Goal: Check status: Check status

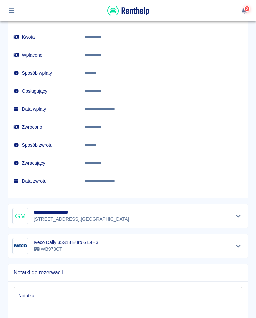
scroll to position [567, 0]
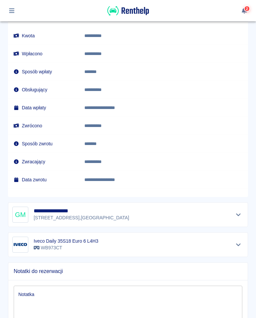
click at [236, 217] on button "Pokaż szczegóły" at bounding box center [238, 214] width 11 height 9
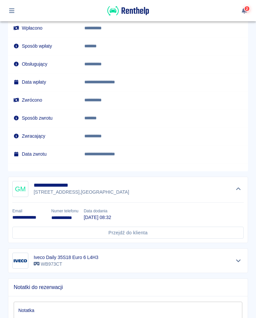
scroll to position [616, 0]
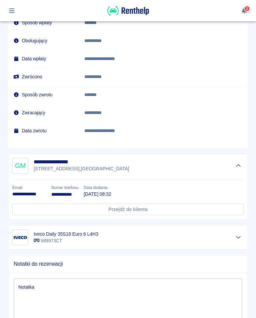
click at [133, 203] on link "Przejdź do klienta" at bounding box center [127, 209] width 231 height 12
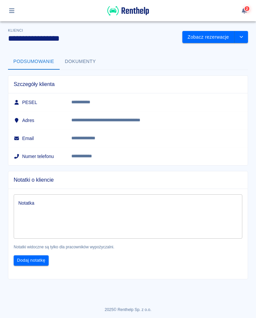
click at [242, 39] on icon "drop-down" at bounding box center [241, 37] width 5 height 4
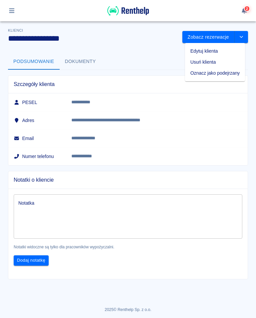
click at [132, 50] on div "**********" at bounding box center [128, 150] width 256 height 258
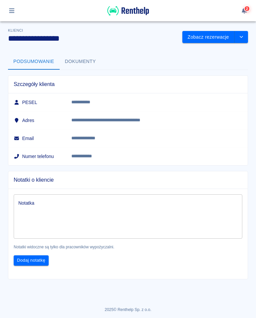
click at [11, 11] on icon "button" at bounding box center [12, 11] width 8 height 6
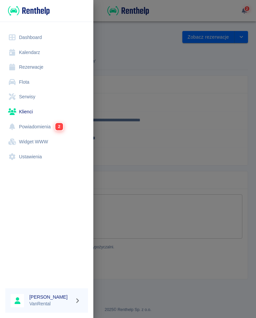
click at [32, 52] on link "Kalendarz" at bounding box center [46, 52] width 83 height 15
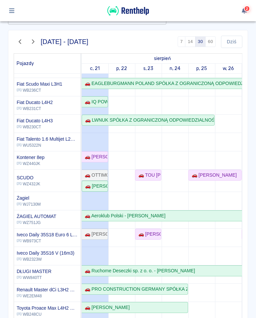
scroll to position [46, 0]
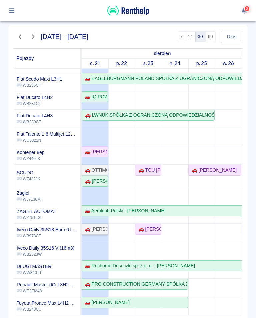
click at [97, 231] on div "🚗 [PERSON_NAME]" at bounding box center [94, 229] width 25 height 7
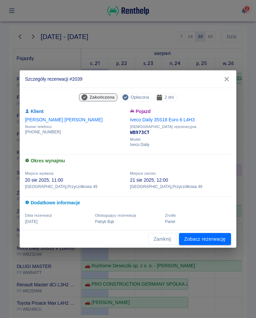
click at [229, 83] on button "button" at bounding box center [227, 79] width 14 height 12
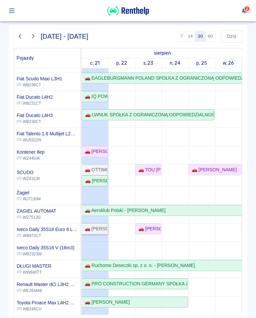
scroll to position [46, 0]
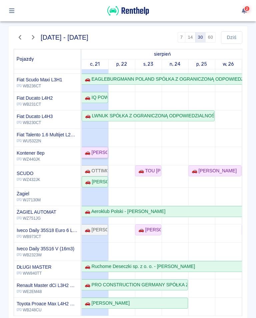
click at [94, 152] on div "🚗 [PERSON_NAME]" at bounding box center [94, 152] width 25 height 7
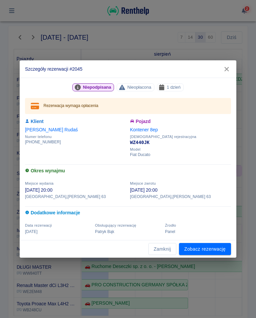
click at [230, 66] on icon "button" at bounding box center [226, 69] width 9 height 7
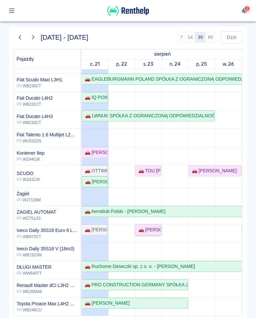
click at [148, 229] on div "🚗 [PERSON_NAME]" at bounding box center [148, 229] width 25 height 7
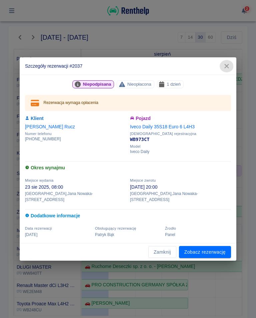
click at [230, 68] on icon "button" at bounding box center [226, 66] width 9 height 7
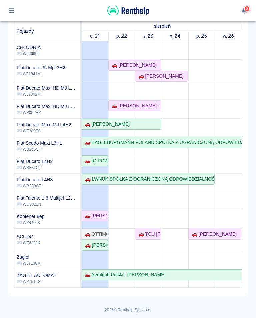
scroll to position [0, 0]
click at [156, 125] on div "🚗 [PERSON_NAME]" at bounding box center [121, 124] width 79 height 7
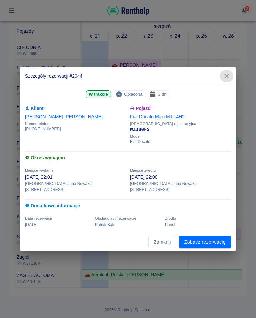
click at [229, 78] on icon "button" at bounding box center [226, 76] width 9 height 7
